Goal: Information Seeking & Learning: Learn about a topic

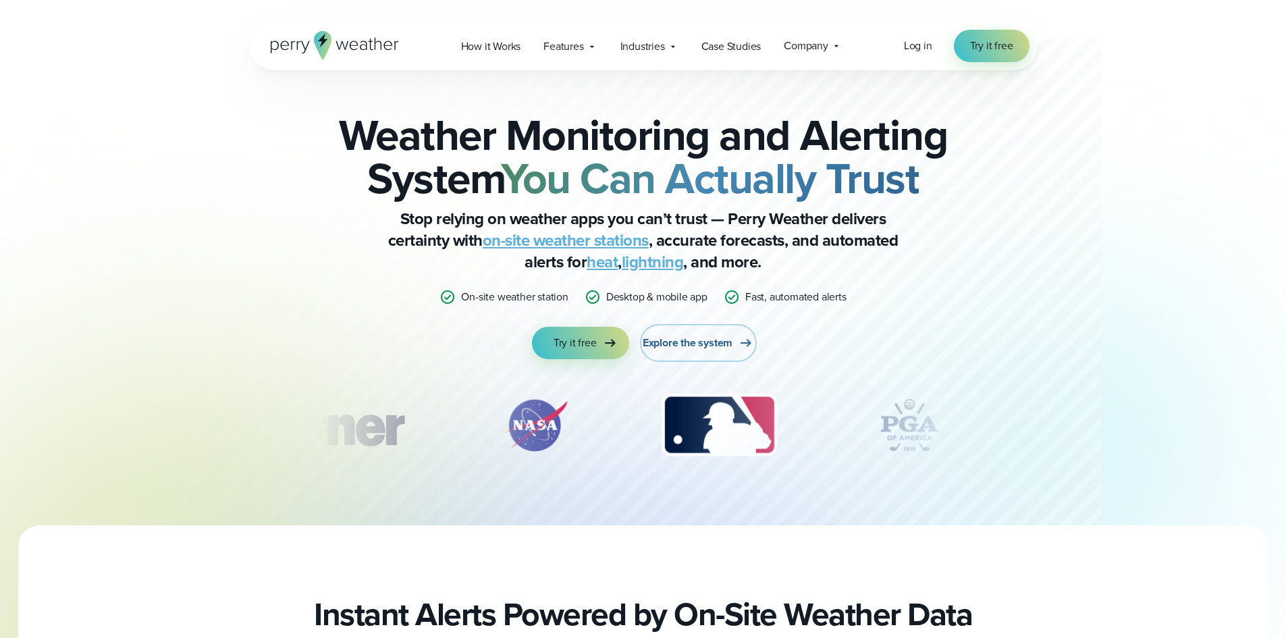
click at [678, 345] on span "Explore the system" at bounding box center [688, 343] width 90 height 16
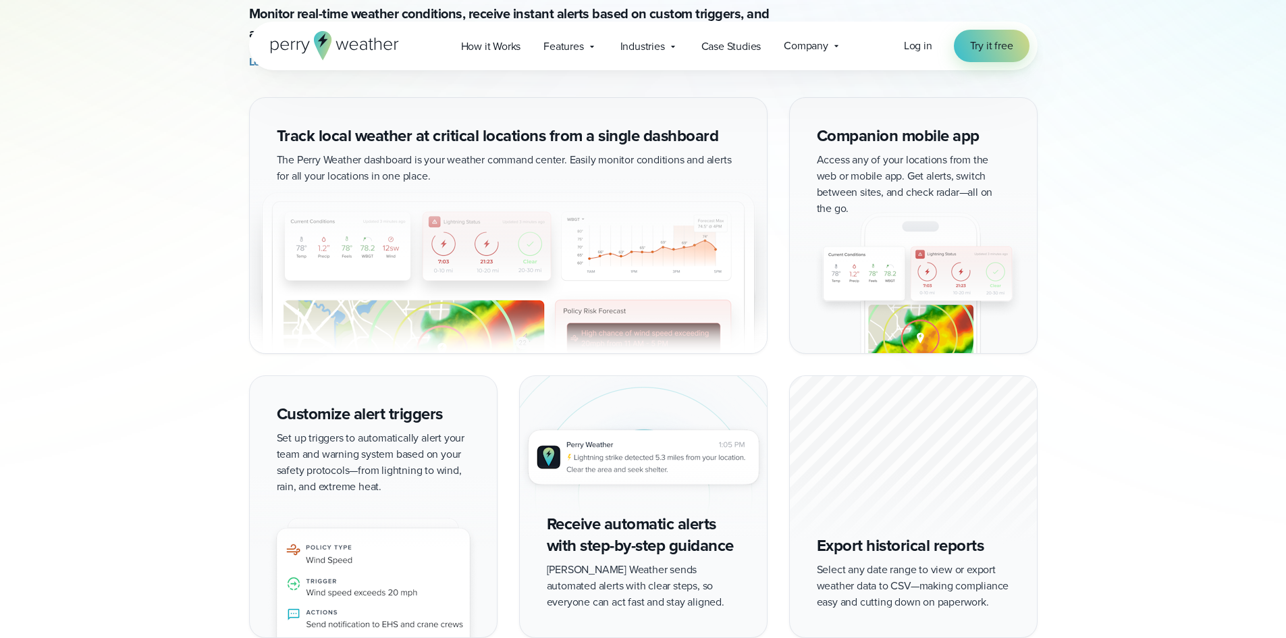
scroll to position [1485, 0]
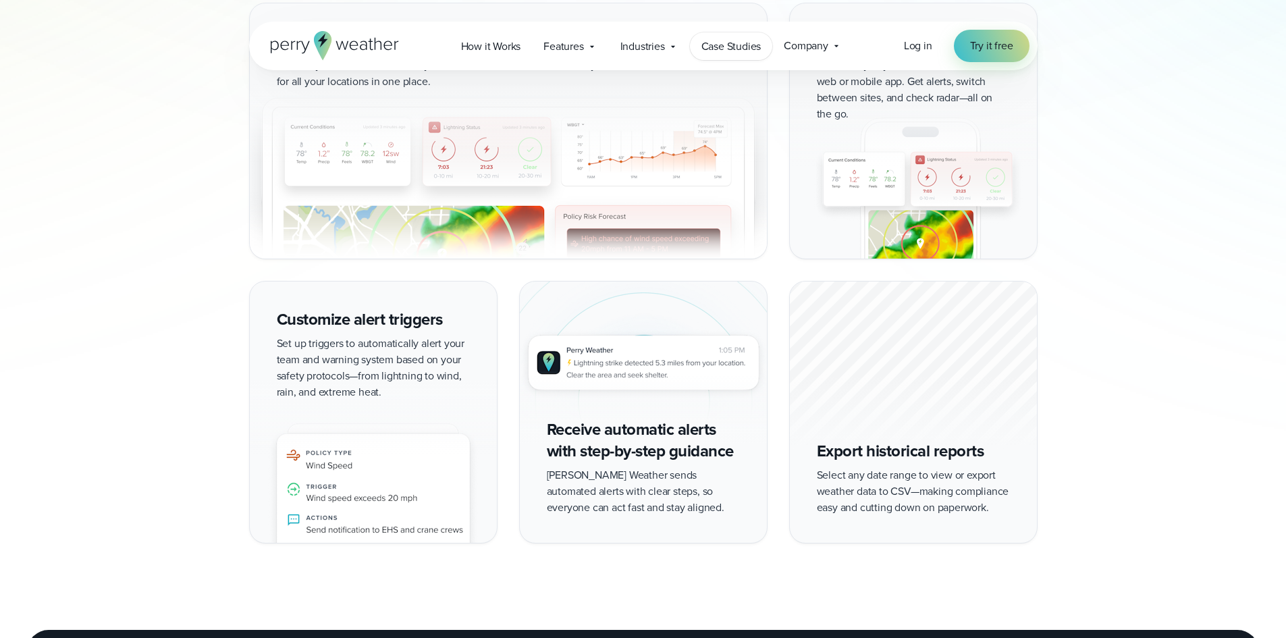
click at [726, 49] on span "Case Studies" at bounding box center [731, 46] width 60 height 16
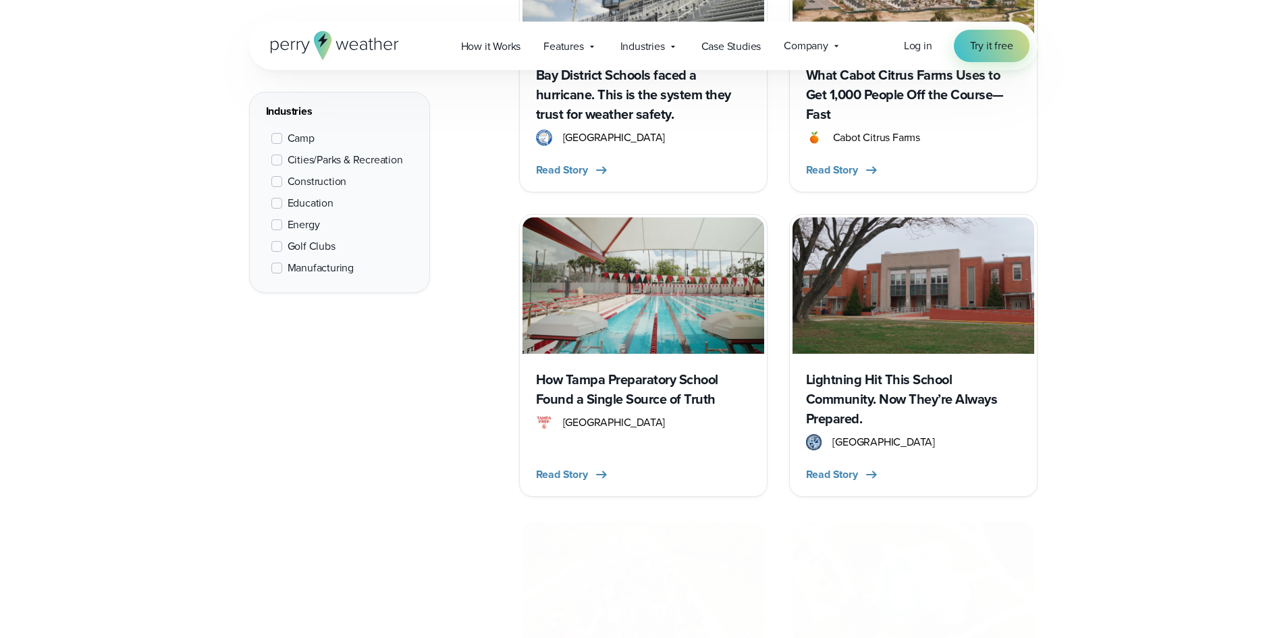
scroll to position [1822, 0]
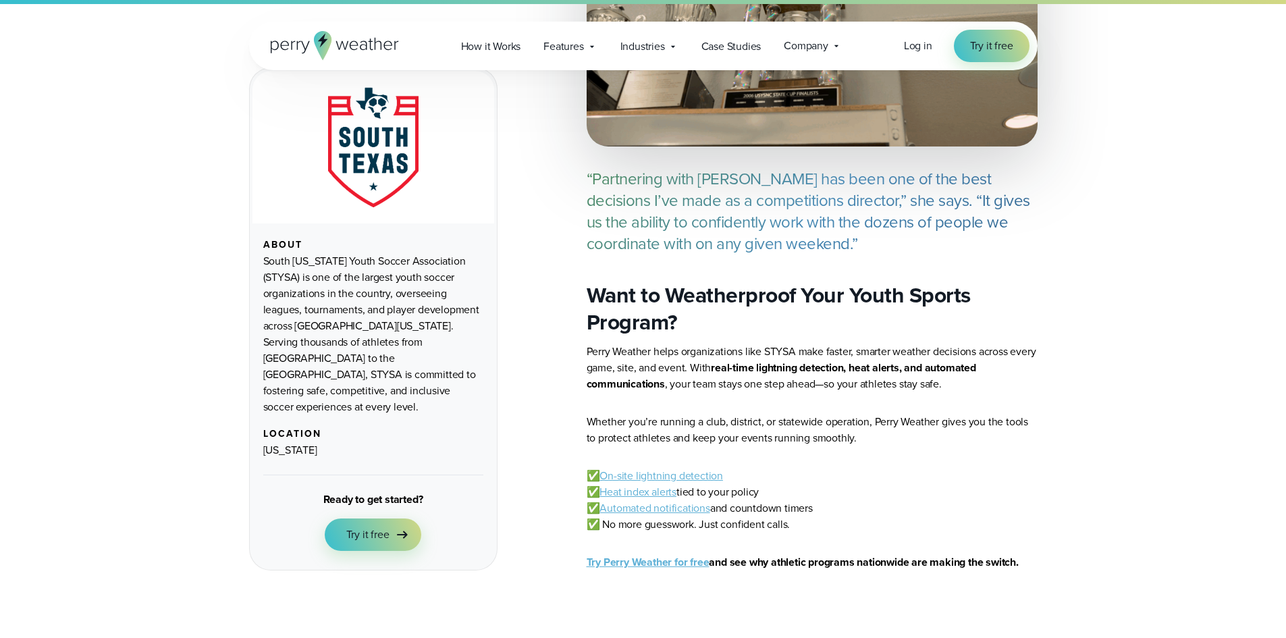
scroll to position [5062, 0]
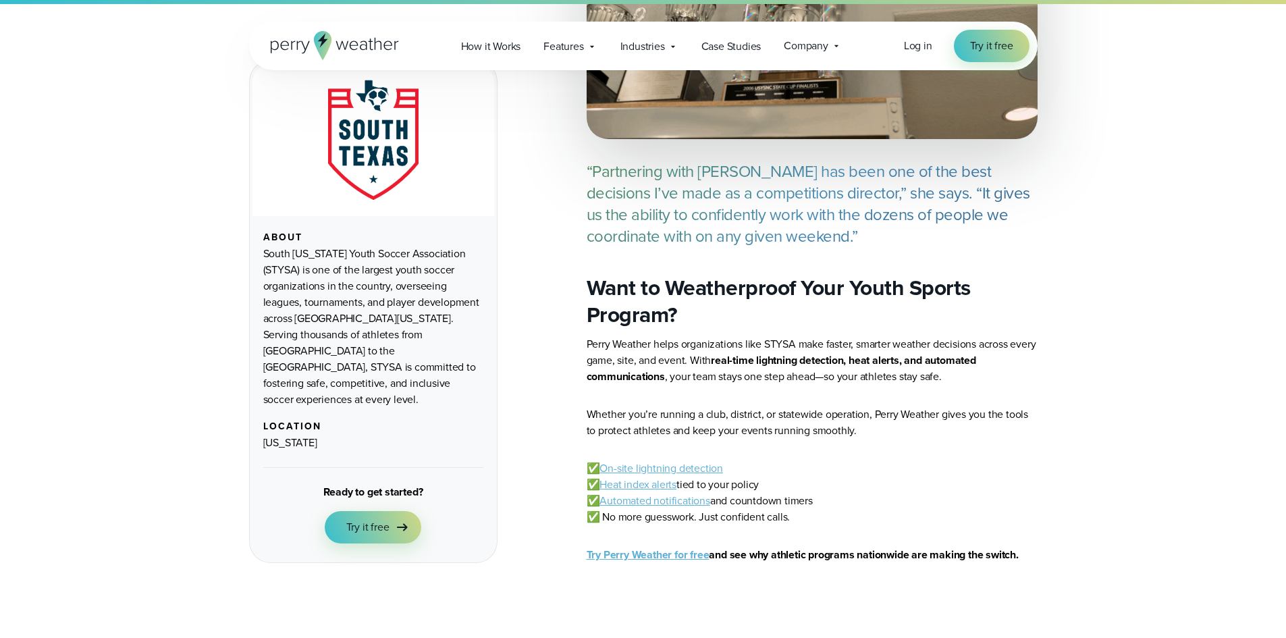
click at [666, 460] on link "On-site lightning detection" at bounding box center [661, 468] width 124 height 16
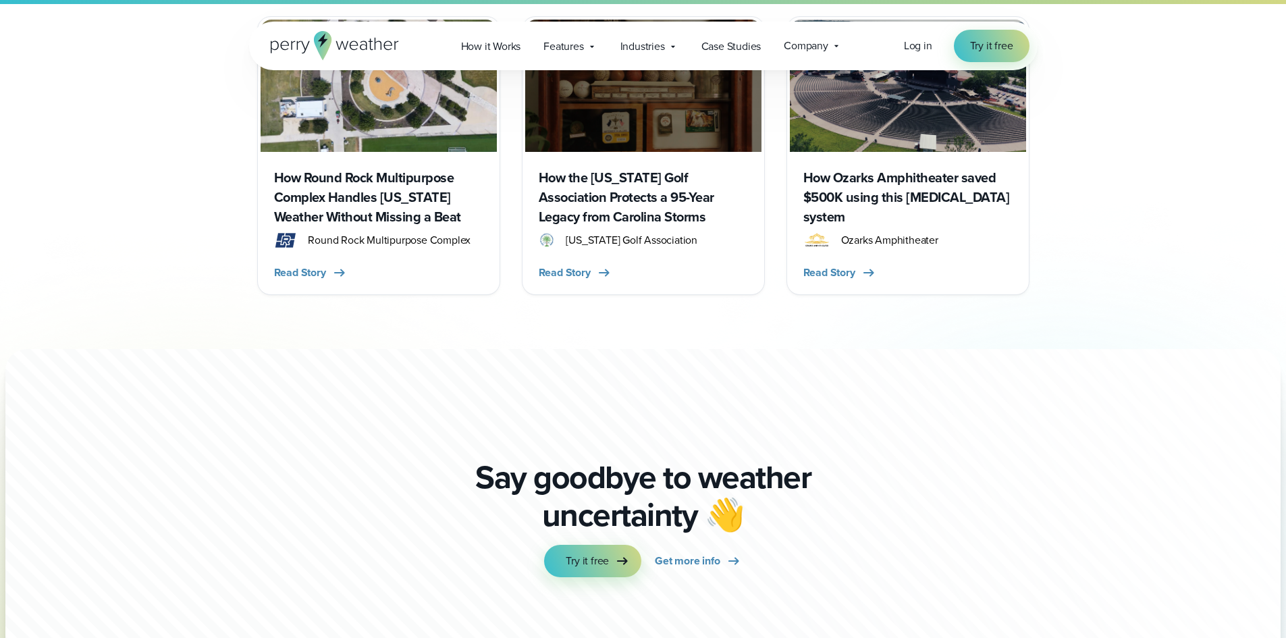
scroll to position [5804, 0]
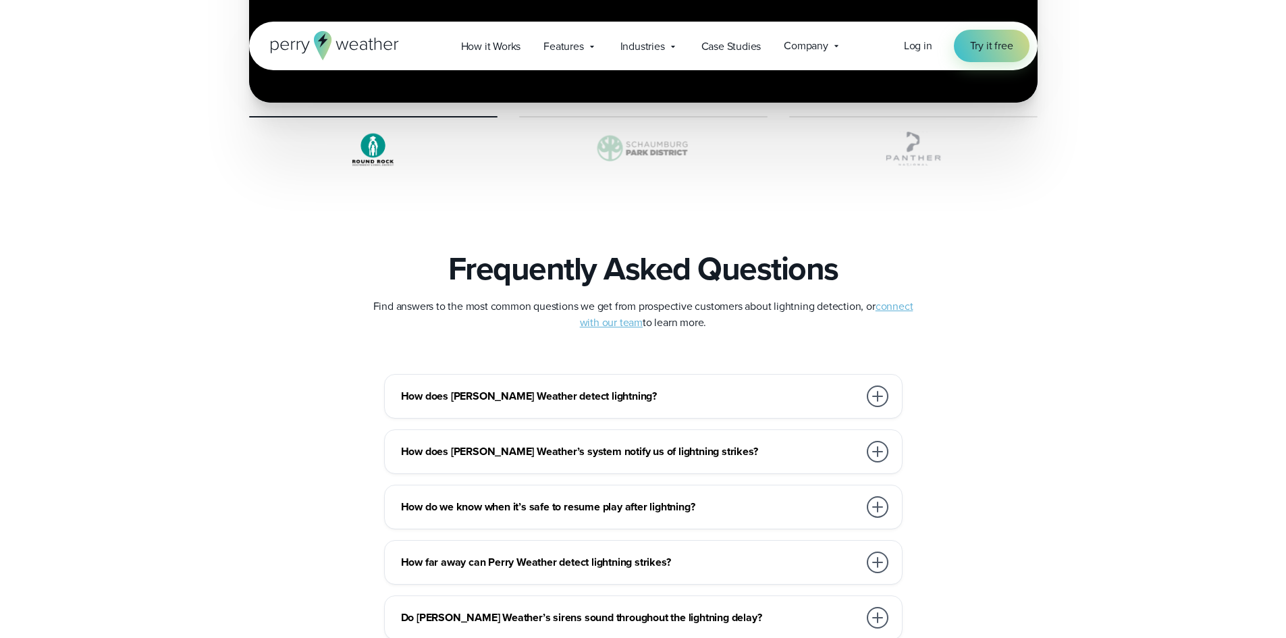
scroll to position [2767, 0]
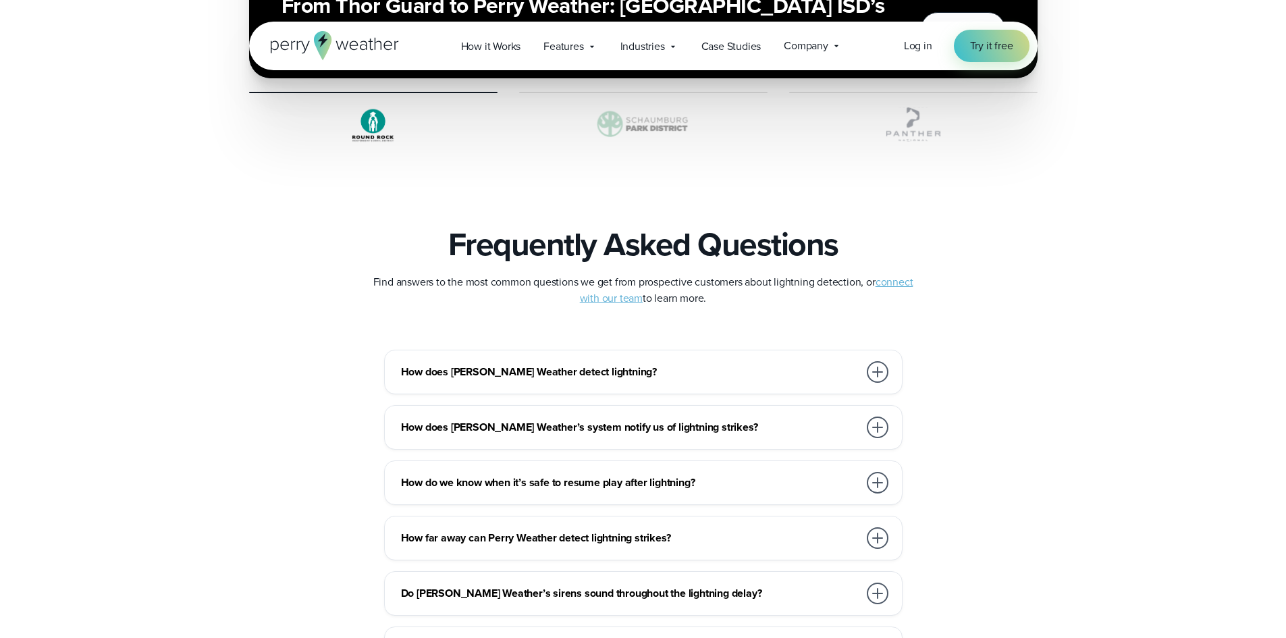
click at [589, 483] on h3 "How do we know when it’s safe to resume play after lightning?" at bounding box center [630, 482] width 458 height 16
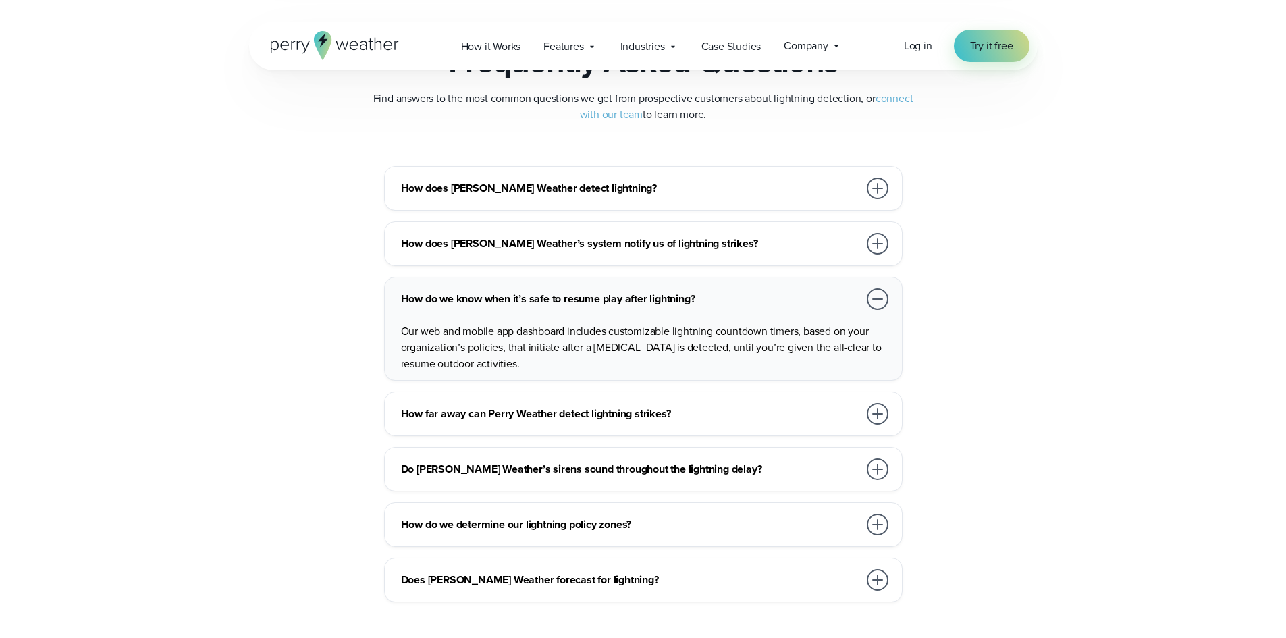
scroll to position [2970, 0]
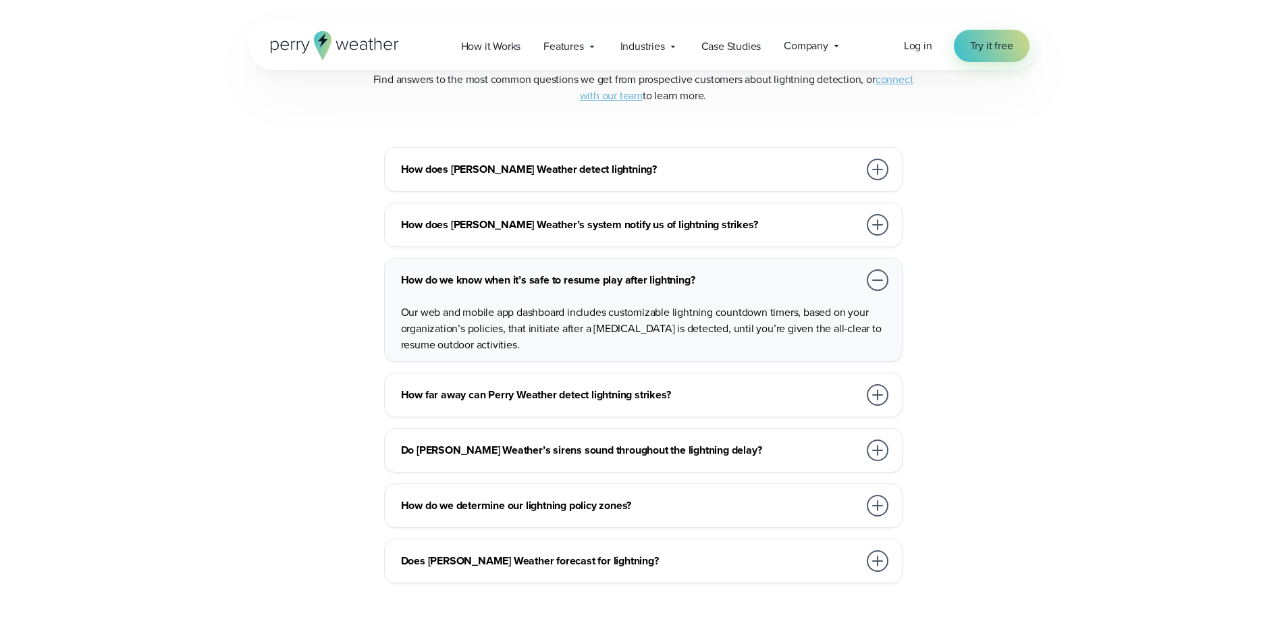
click at [493, 384] on div "How far away can Perry Weather detect lightning strikes?" at bounding box center [646, 394] width 490 height 27
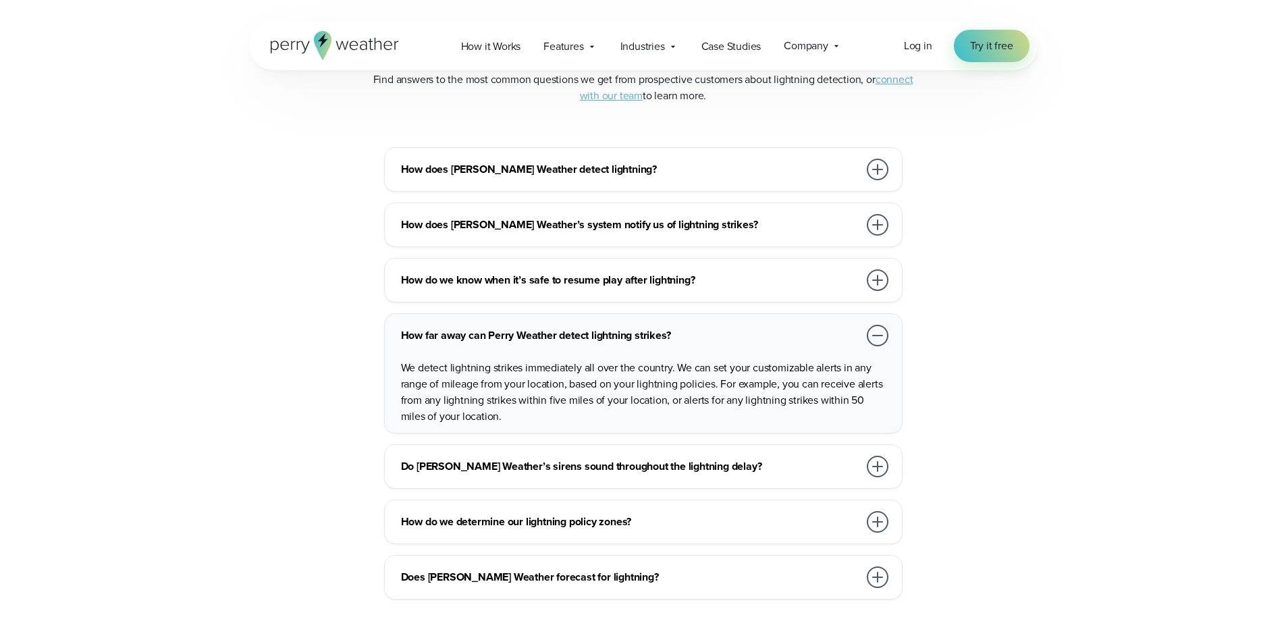
click at [488, 469] on h3 "Do Perry Weather’s sirens sound throughout the lightning delay?" at bounding box center [630, 466] width 458 height 16
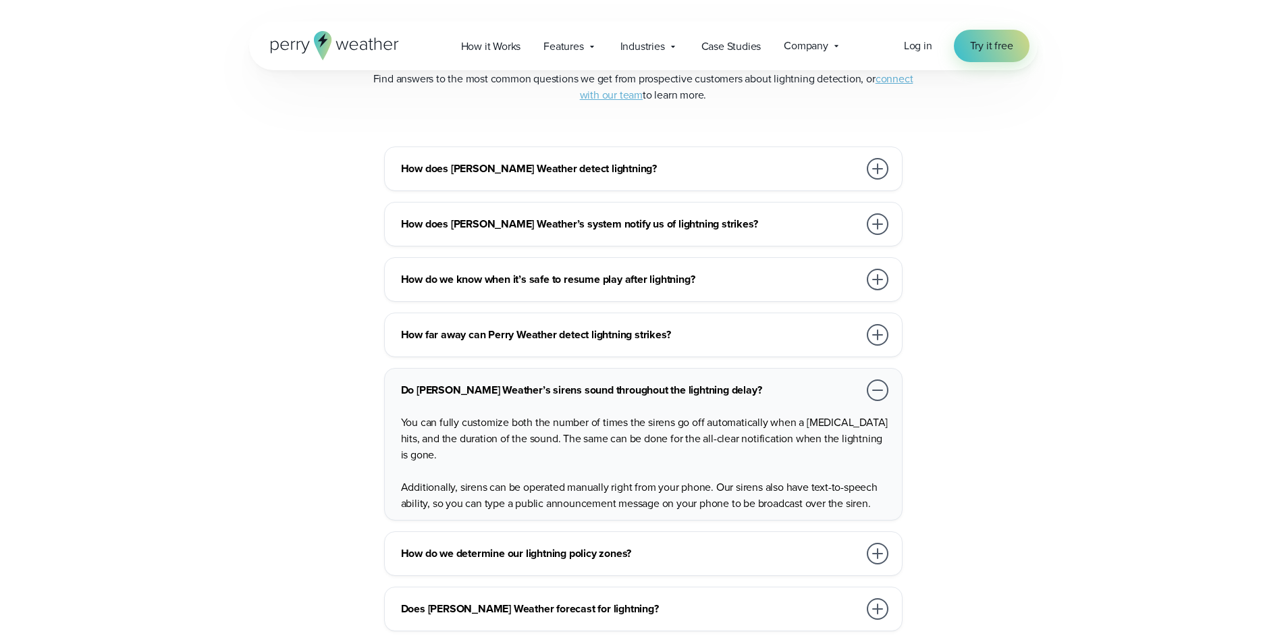
scroll to position [3240, 0]
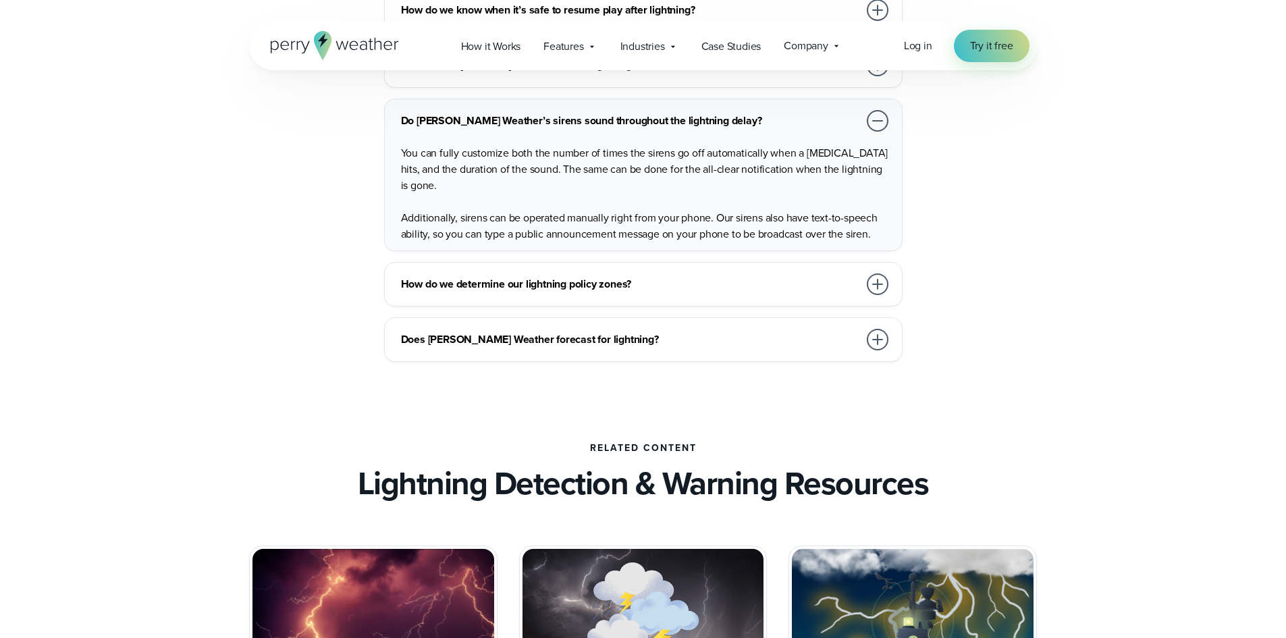
click at [476, 342] on h3 "Does Perry Weather forecast for lightning?" at bounding box center [630, 339] width 458 height 16
